Goal: Information Seeking & Learning: Check status

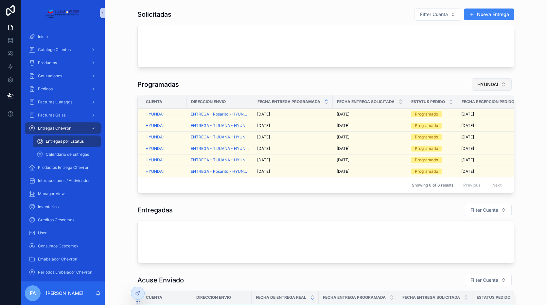
click at [490, 79] on button "HYUNDAI" at bounding box center [492, 84] width 40 height 12
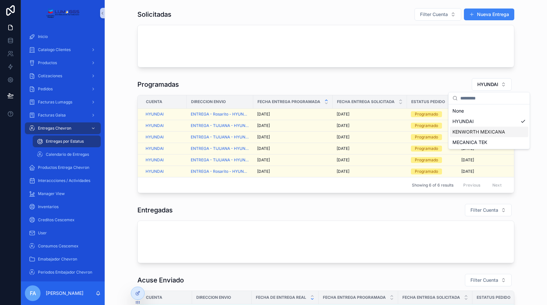
click at [470, 133] on span "KENWORTH MEXICANA" at bounding box center [478, 132] width 53 height 7
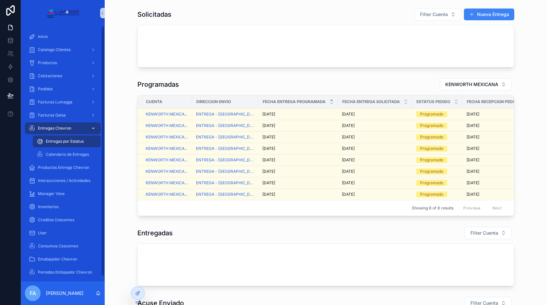
click at [66, 129] on span "Entregas Chevron" at bounding box center [54, 128] width 33 height 5
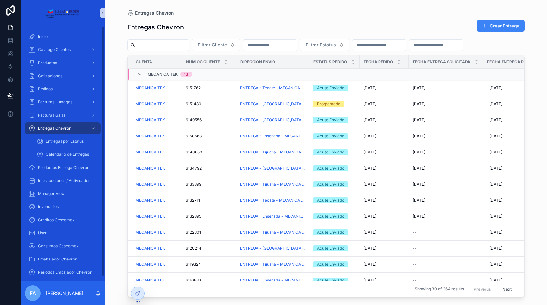
click at [173, 44] on input "text" at bounding box center [162, 45] width 54 height 9
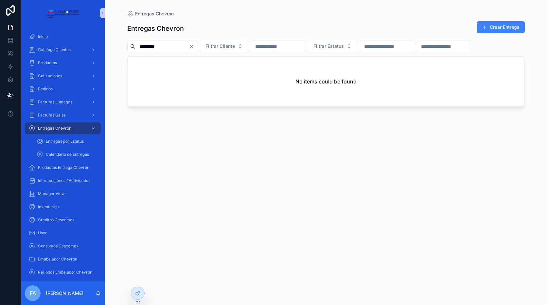
click at [139, 46] on input "*********" at bounding box center [162, 46] width 54 height 9
type input "*********"
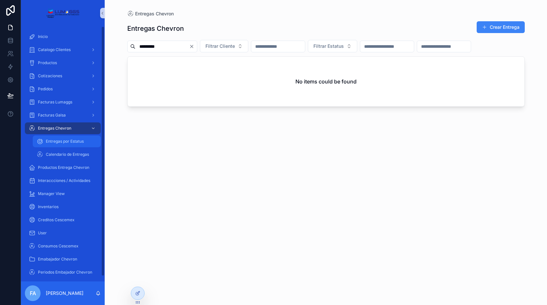
click at [81, 141] on span "Entregas por Estatus" at bounding box center [65, 141] width 38 height 5
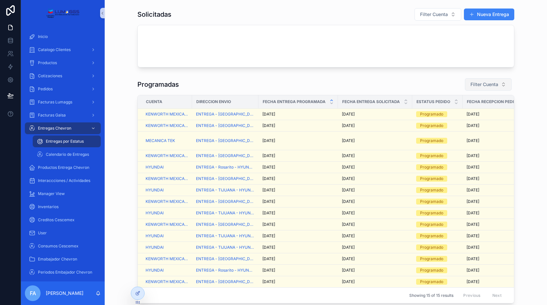
click at [483, 81] on span "Filter Cuenta" at bounding box center [484, 84] width 28 height 7
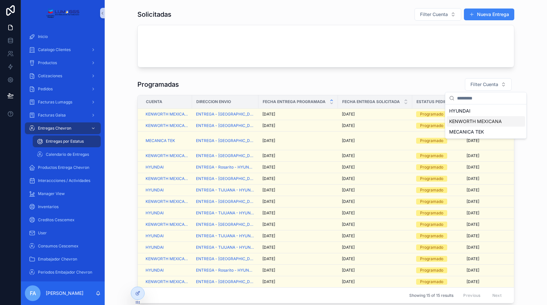
click at [472, 121] on span "KENWORTH MEXICANA" at bounding box center [475, 121] width 53 height 7
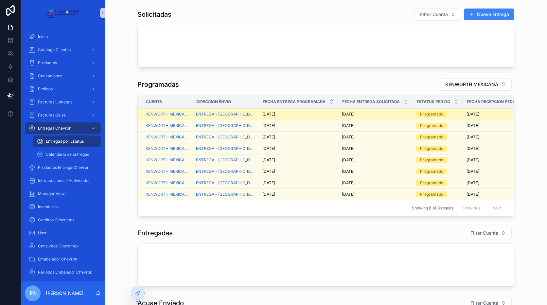
click at [362, 115] on div "[DATE] [DATE]" at bounding box center [375, 114] width 66 height 5
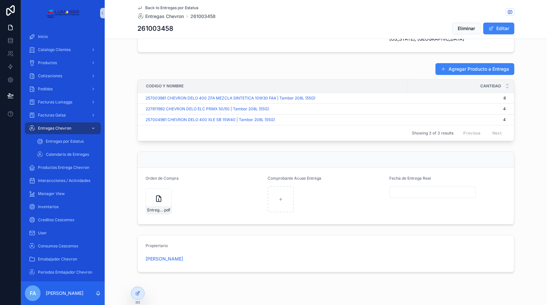
scroll to position [262, 0]
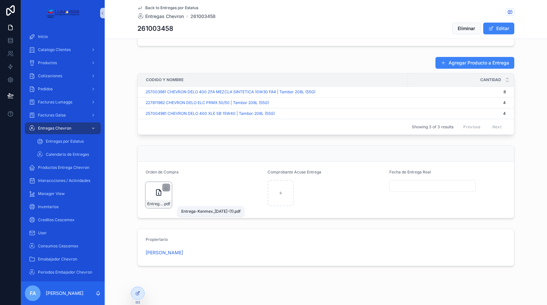
click at [158, 203] on span "Entrega-Kenmex_[DATE]-(1)" at bounding box center [155, 203] width 16 height 5
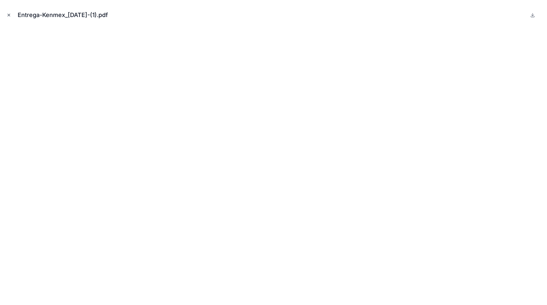
click at [8, 13] on icon "Close modal" at bounding box center [9, 15] width 5 height 5
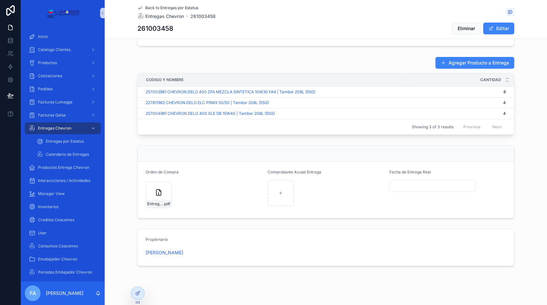
click at [152, 7] on span "Back to Entregas por Estatus" at bounding box center [171, 7] width 53 height 5
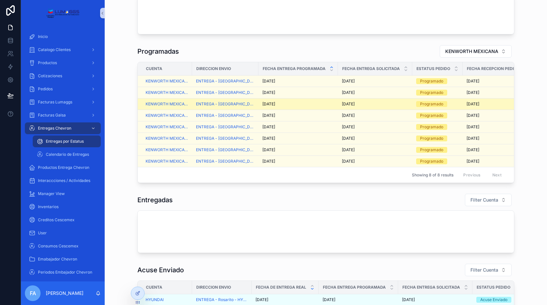
scroll to position [33, 0]
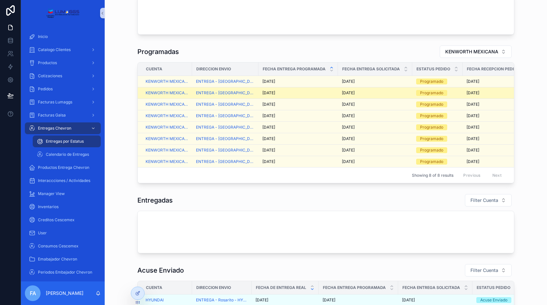
click at [282, 93] on div "[DATE] [DATE]" at bounding box center [298, 92] width 72 height 5
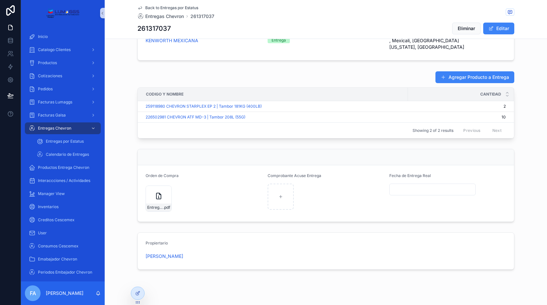
scroll to position [255, 0]
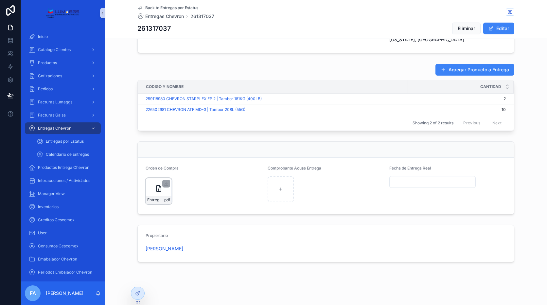
click at [158, 196] on div "Entrega-Kenmex_[DATE]-(2) .pdf" at bounding box center [159, 200] width 26 height 8
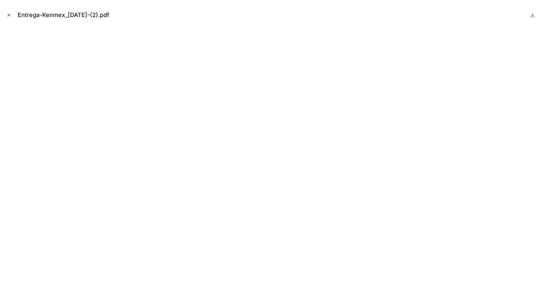
click at [7, 12] on button "Close modal" at bounding box center [8, 14] width 7 height 7
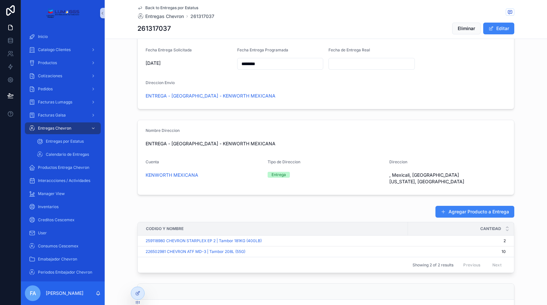
scroll to position [59, 0]
